Goal: Navigation & Orientation: Find specific page/section

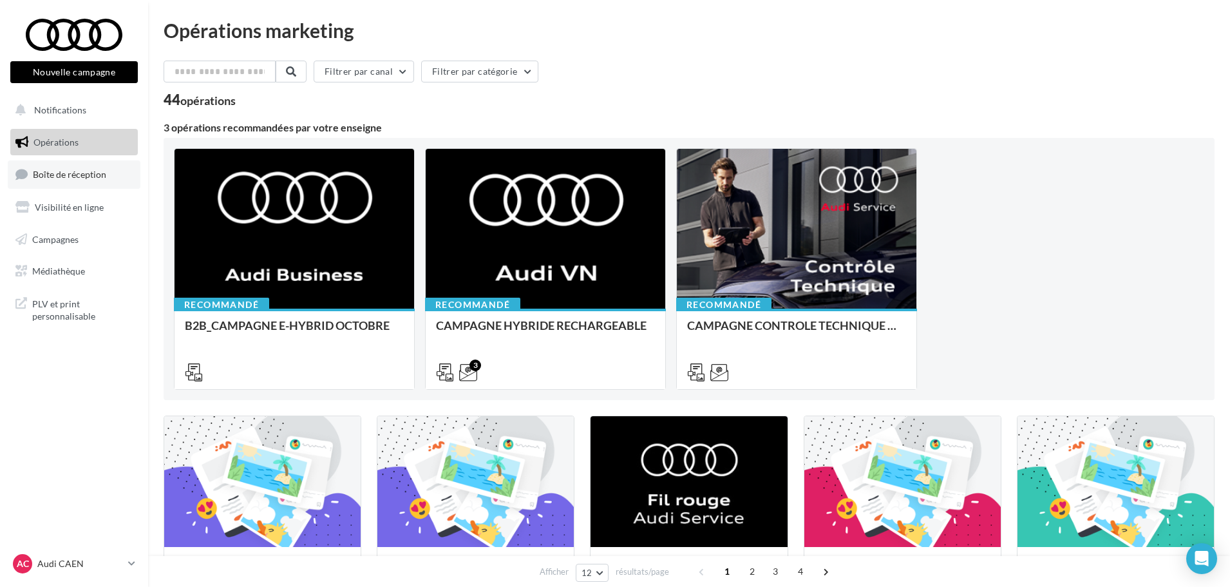
click at [72, 184] on link "Boîte de réception" at bounding box center [74, 174] width 133 height 28
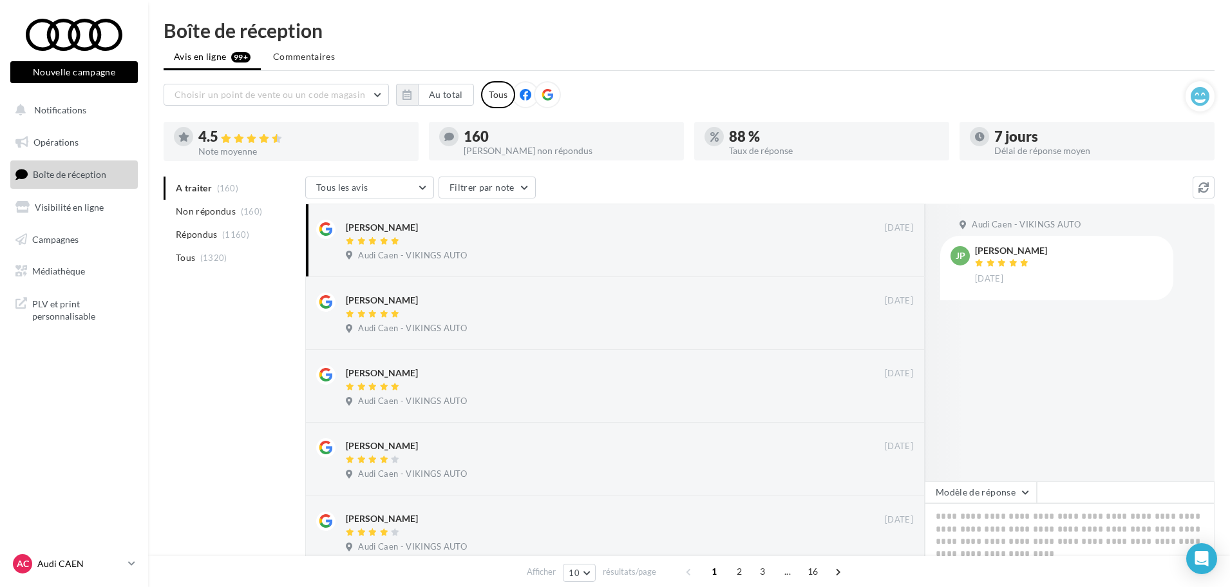
click at [82, 563] on p "Audi CAEN" at bounding box center [80, 563] width 86 height 13
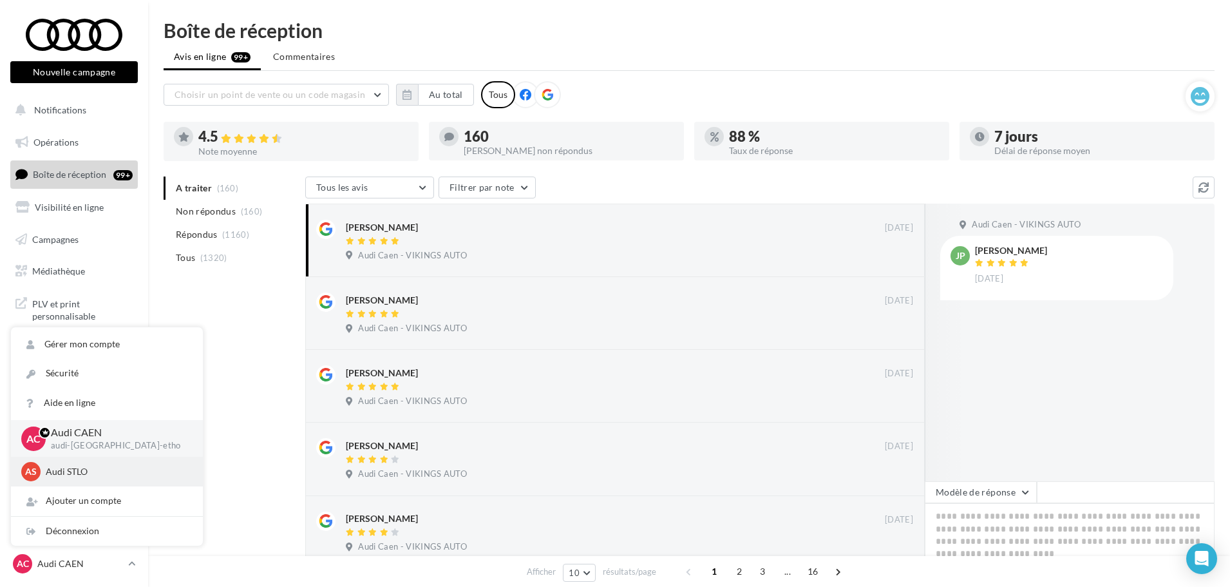
click at [78, 464] on div "AS Audi STLO audi-stlo-etho" at bounding box center [106, 471] width 171 height 19
